Goal: Task Accomplishment & Management: Manage account settings

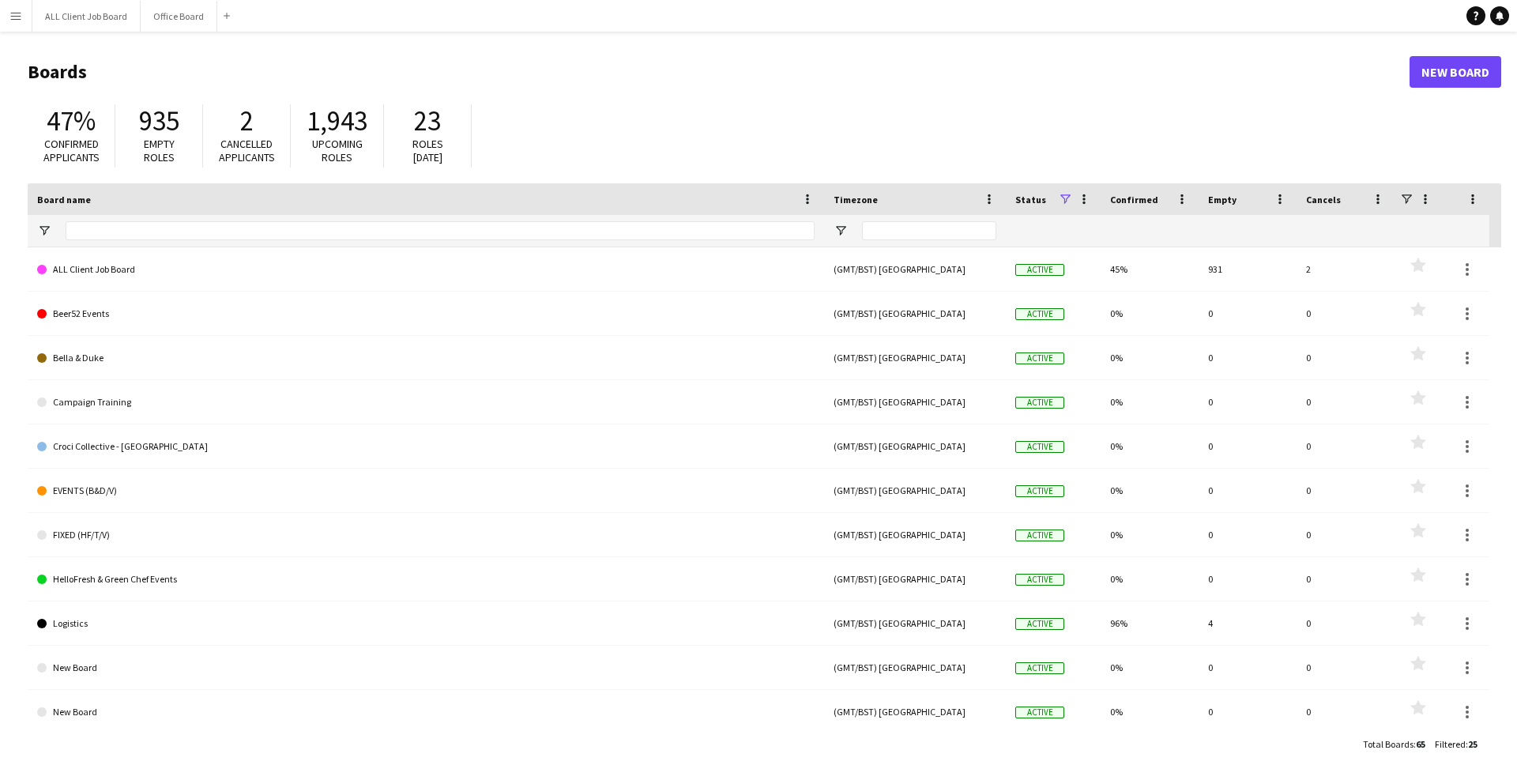
click at [8, 16] on button "Menu" at bounding box center [15, 15] width 31 height 31
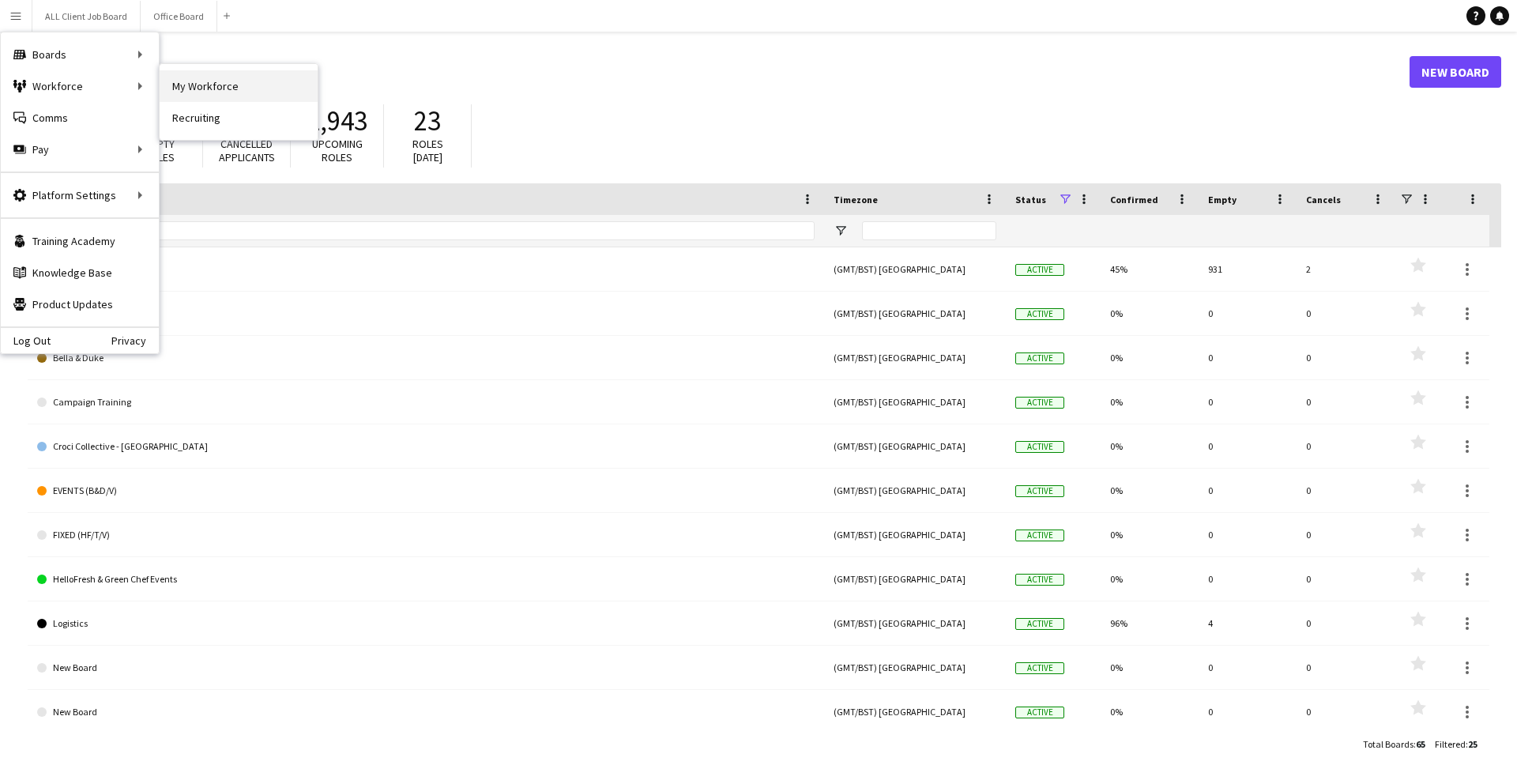
click at [165, 82] on link "My Workforce" at bounding box center [238, 85] width 158 height 31
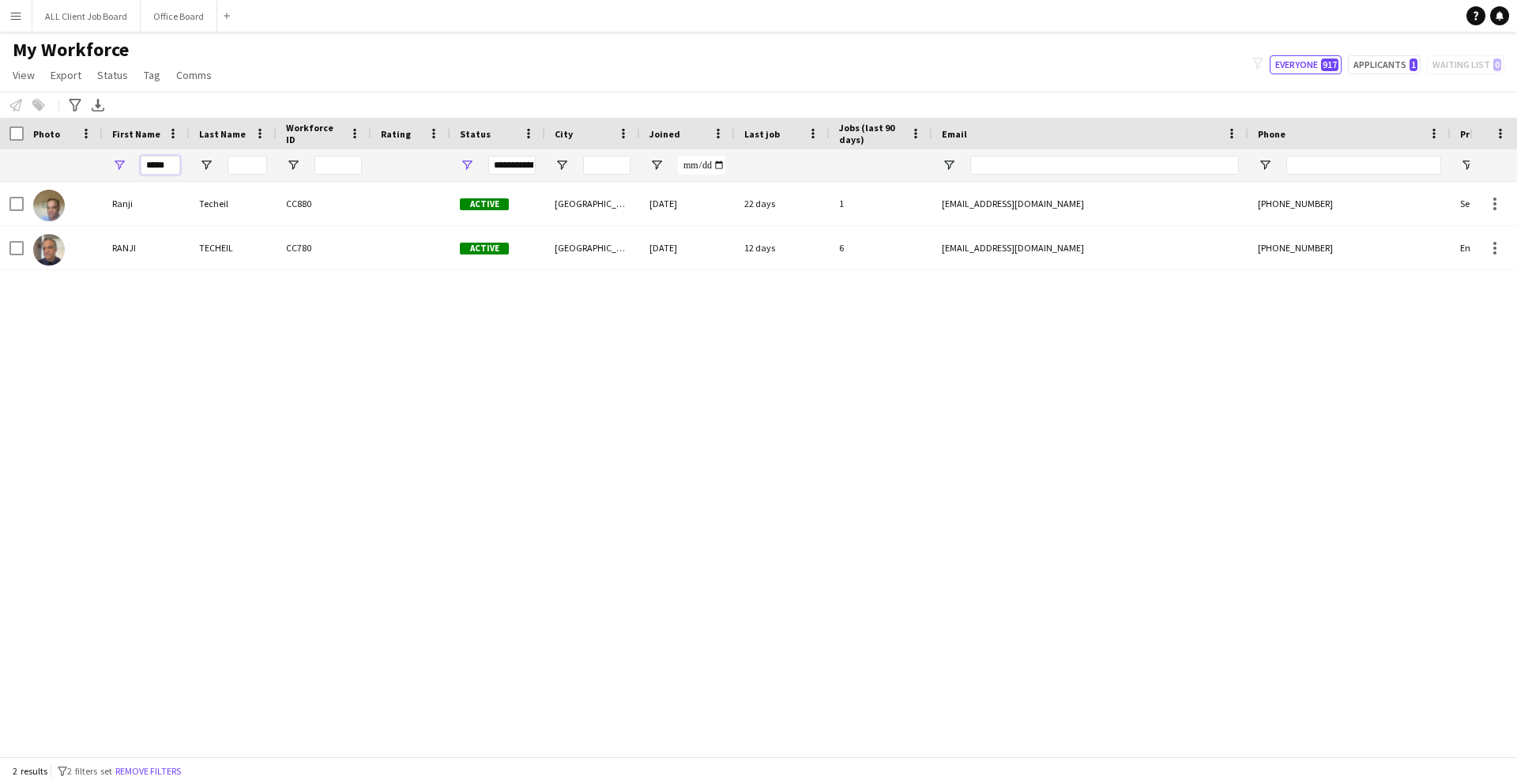
click at [174, 166] on input "*****" at bounding box center [160, 165] width 40 height 19
type input "*"
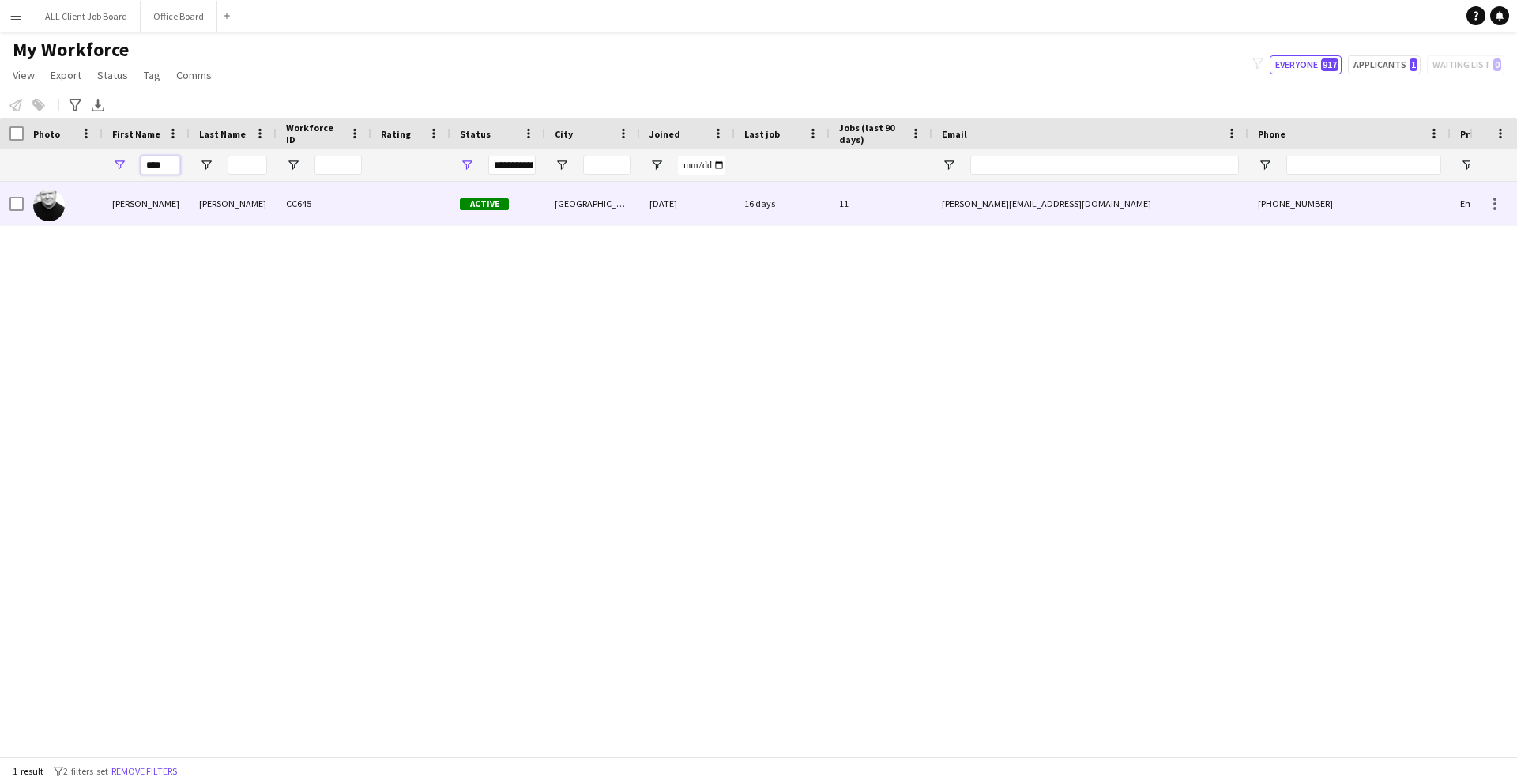
type input "****"
click at [203, 212] on div "[PERSON_NAME]" at bounding box center [233, 203] width 87 height 43
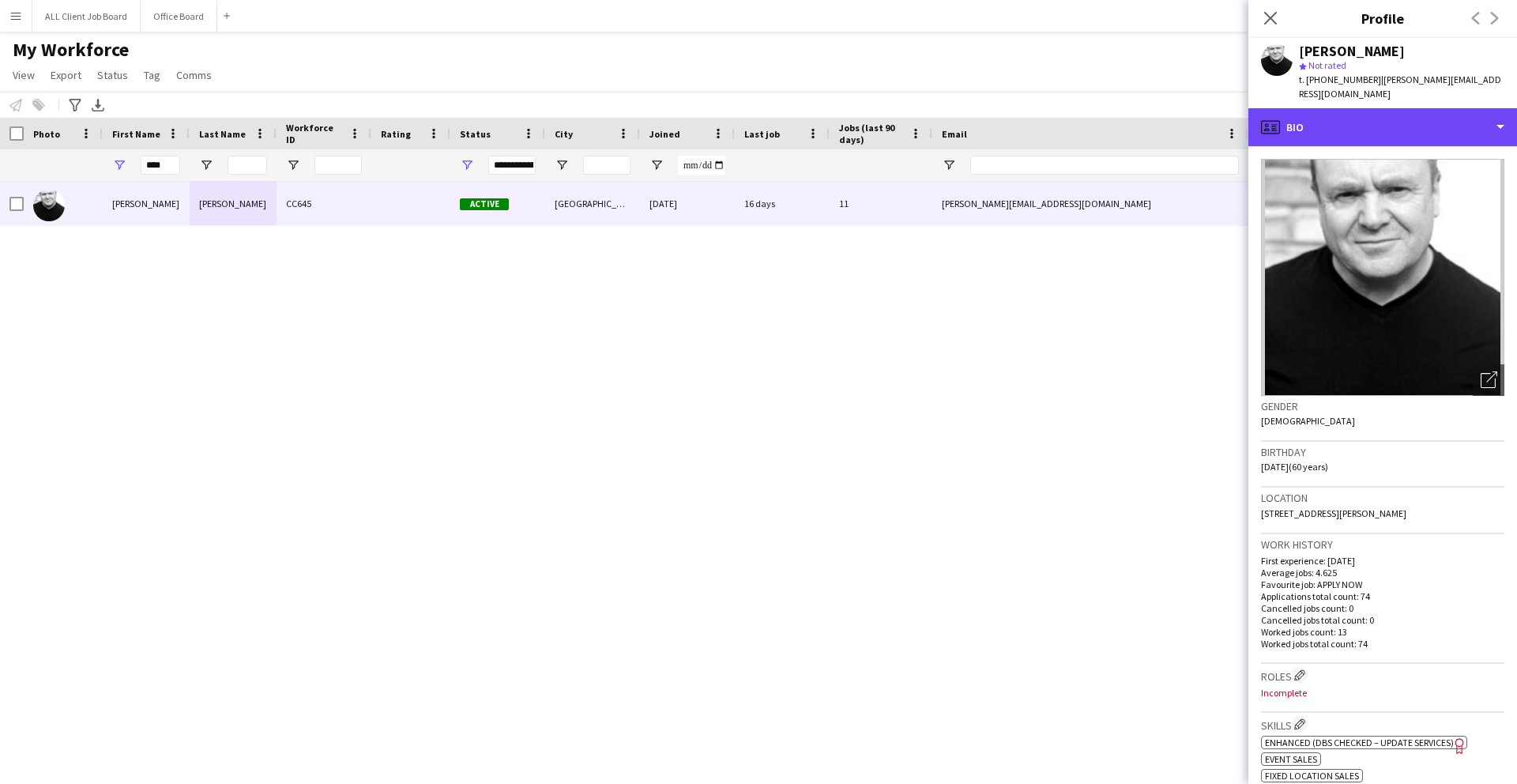
drag, startPoint x: 1298, startPoint y: 115, endPoint x: 1324, endPoint y: 135, distance: 32.8
click at [1301, 116] on div "profile Bio" at bounding box center [1382, 127] width 269 height 38
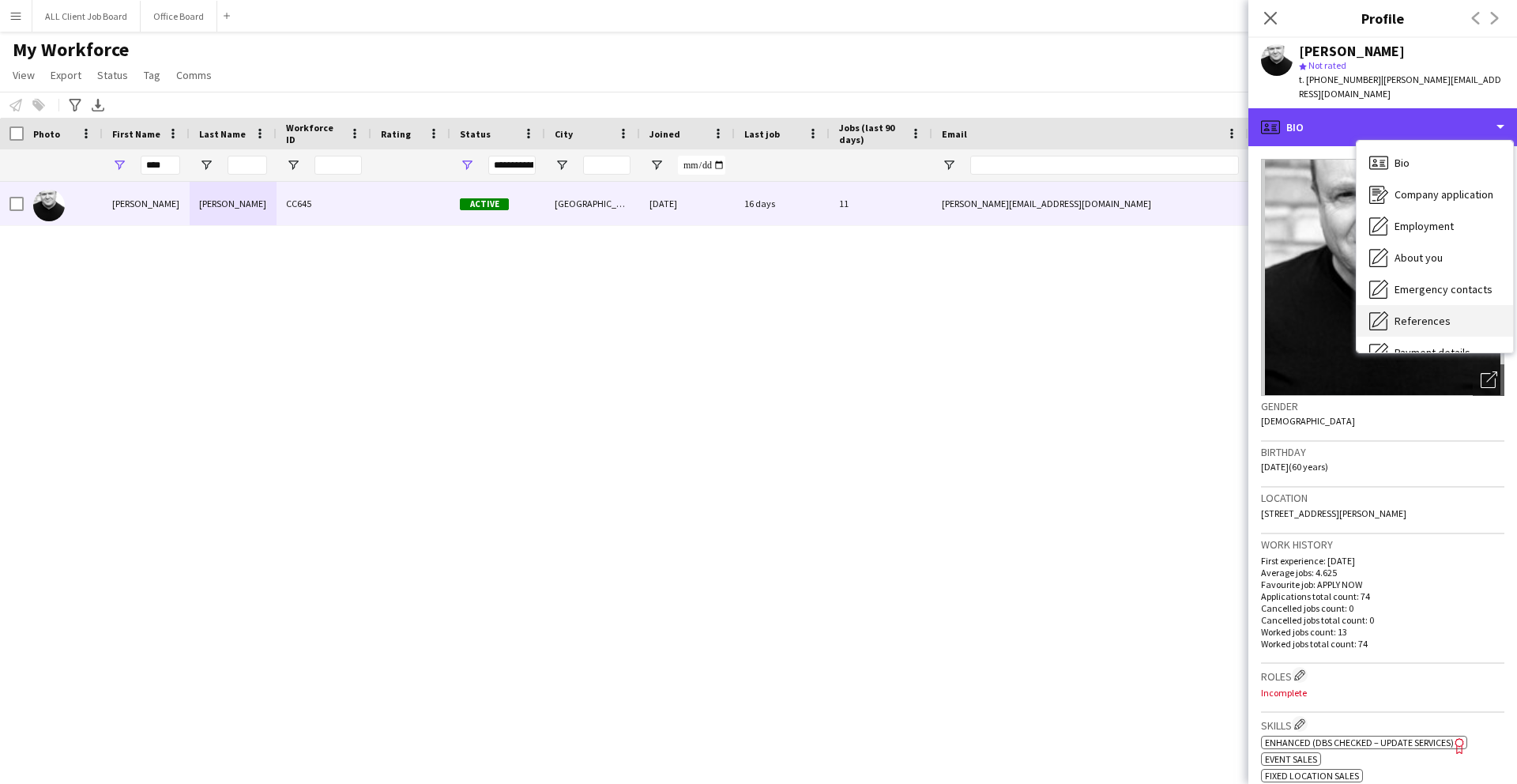
scroll to position [180, 0]
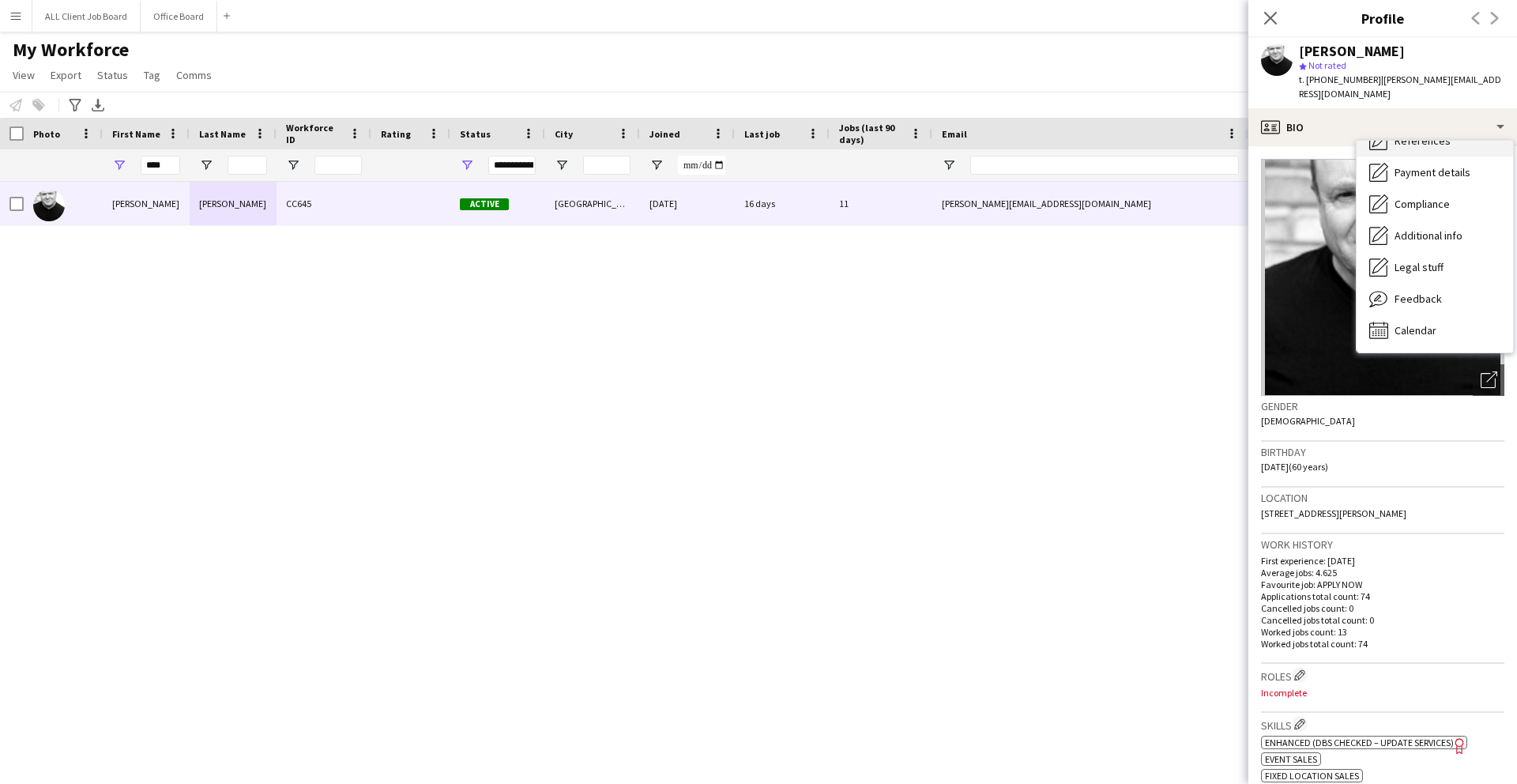
click at [1416, 323] on span "Calendar" at bounding box center [1415, 330] width 42 height 14
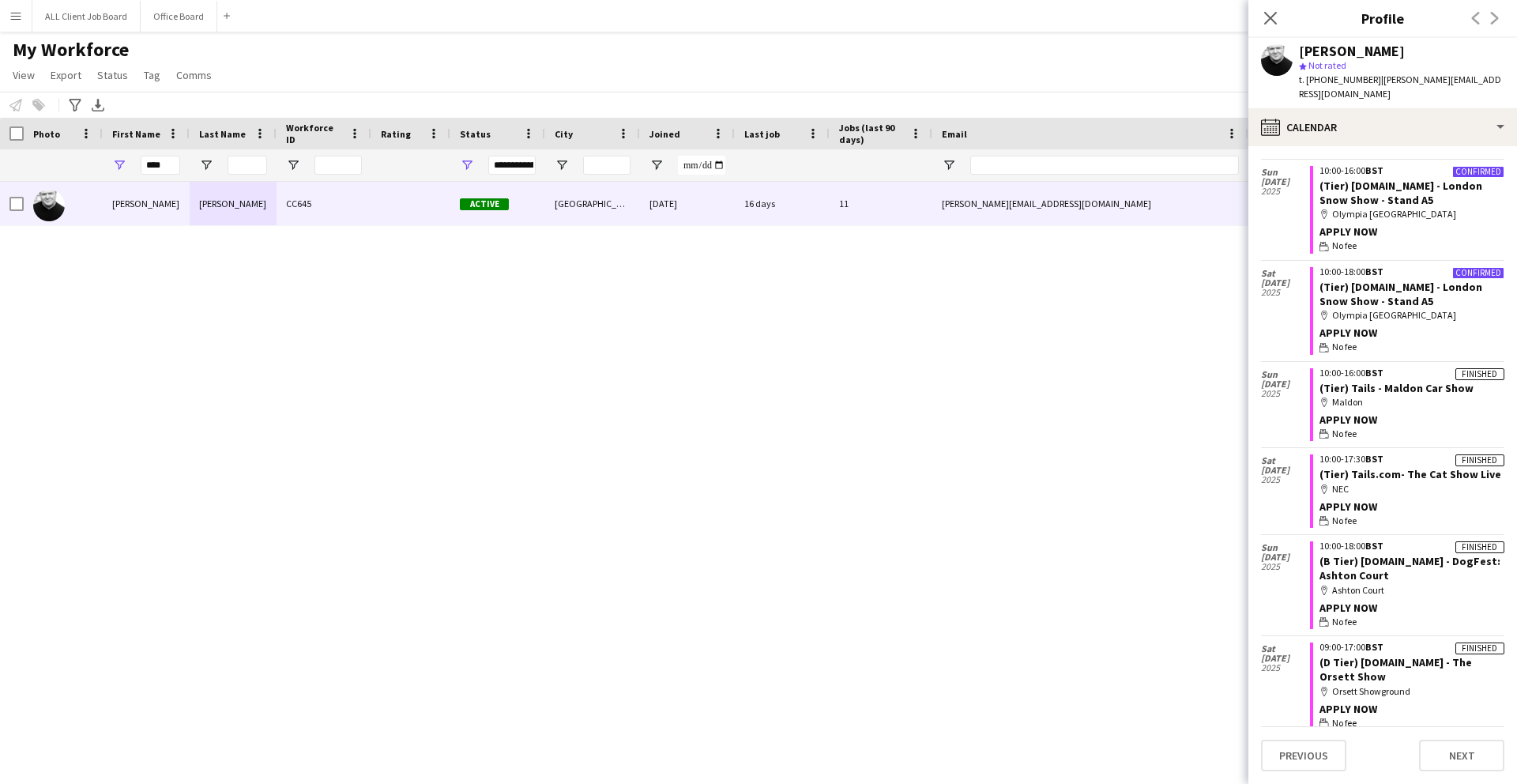
scroll to position [42, 0]
